Goal: Find specific page/section: Find specific page/section

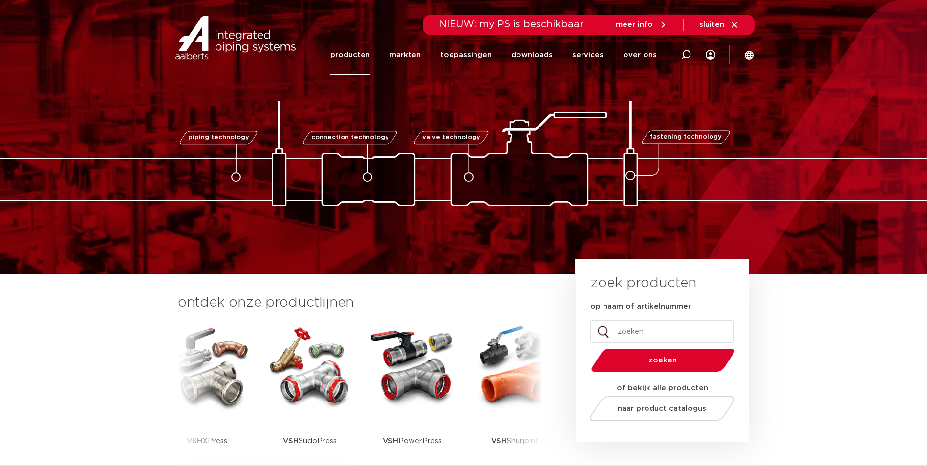
click at [359, 57] on link "producten" at bounding box center [350, 55] width 40 height 40
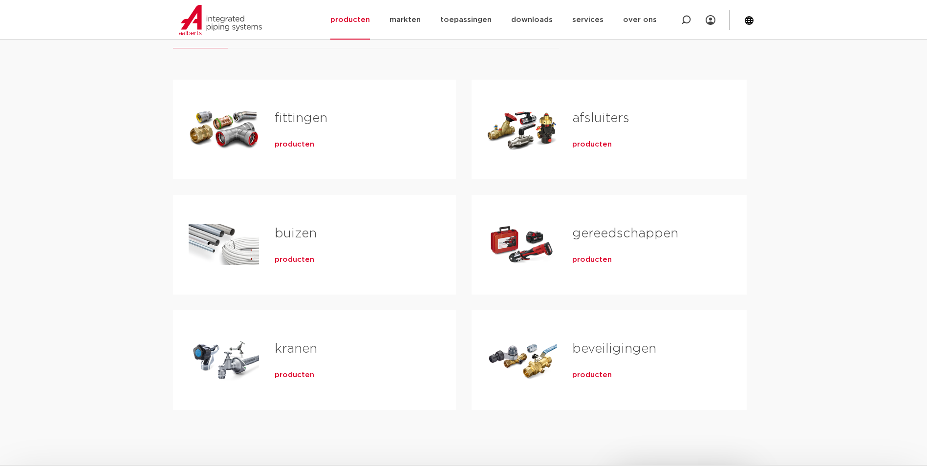
scroll to position [147, 0]
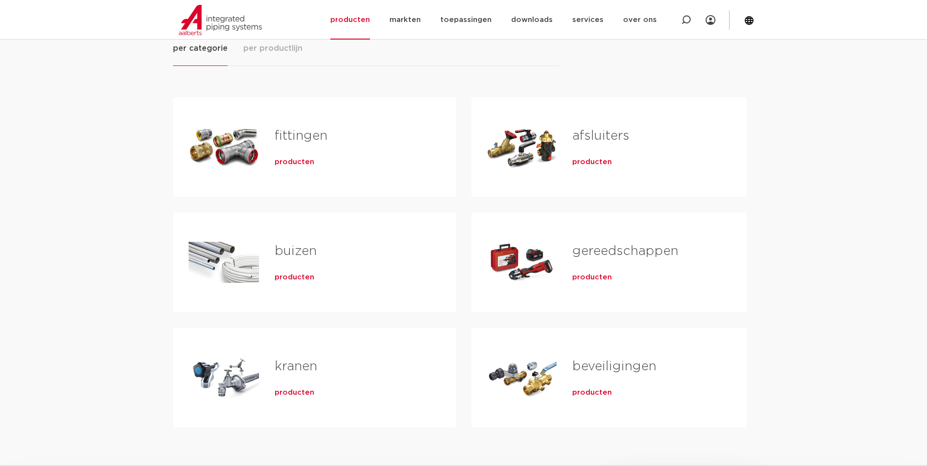
click at [291, 367] on link "kranen" at bounding box center [296, 366] width 43 height 13
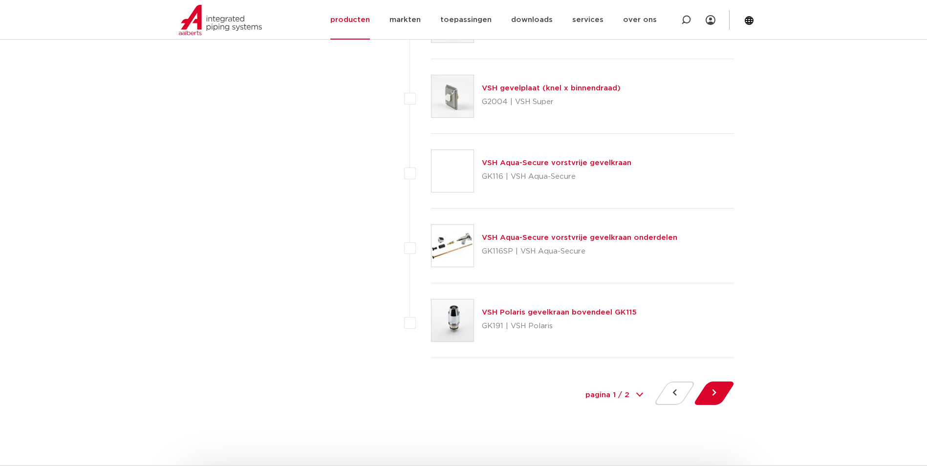
scroll to position [4447, 0]
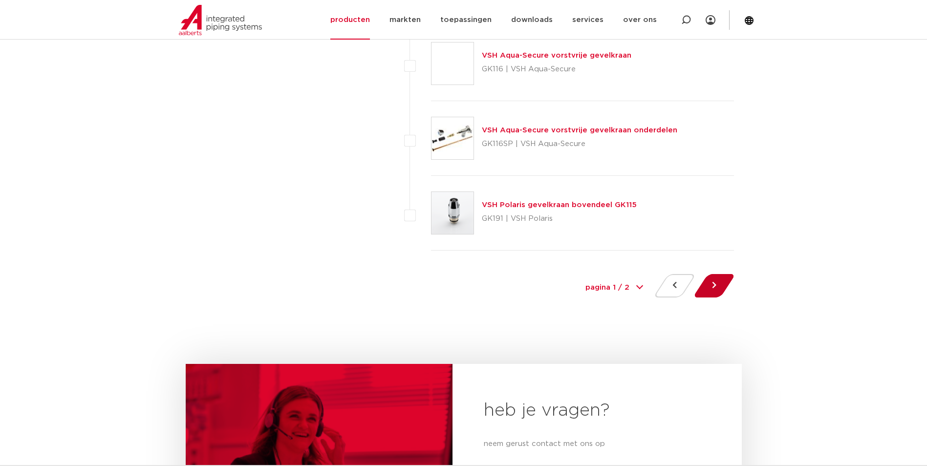
click at [715, 288] on button at bounding box center [714, 285] width 28 height 23
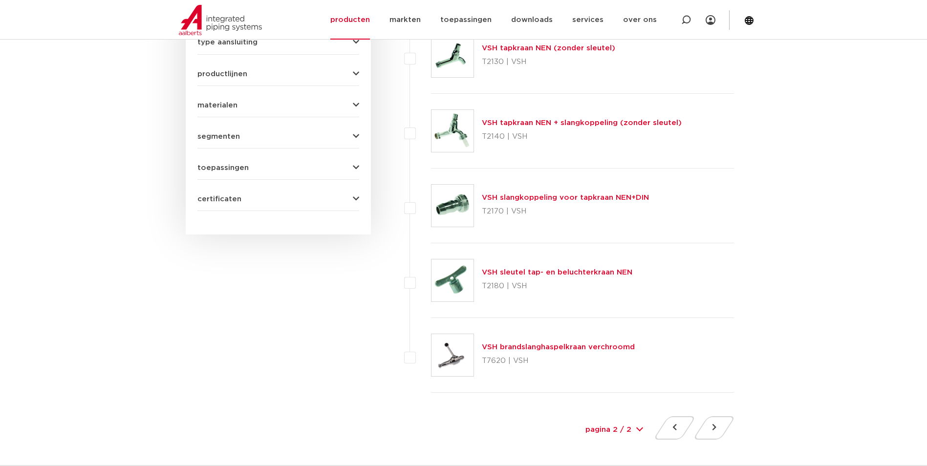
scroll to position [586, 0]
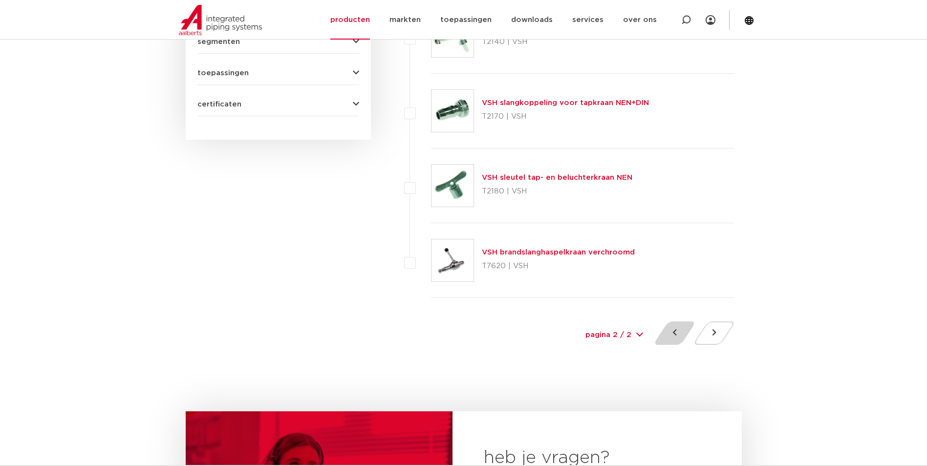
click at [672, 333] on button at bounding box center [675, 333] width 28 height 23
